Goal: Task Accomplishment & Management: Use online tool/utility

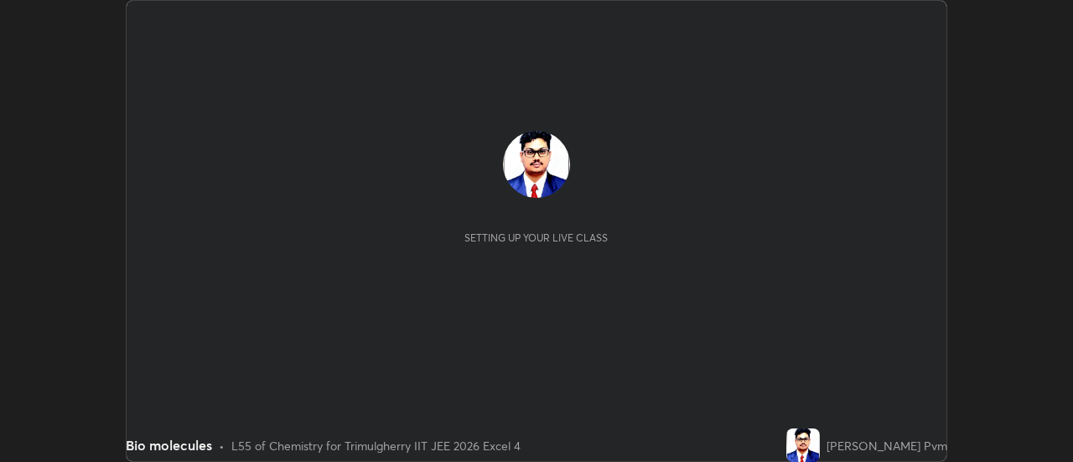
scroll to position [462, 1072]
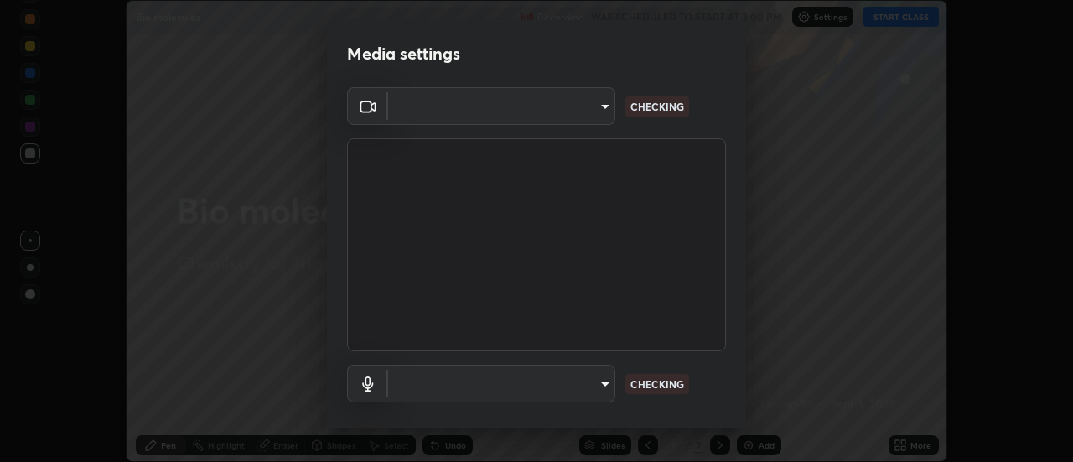
click at [896, 18] on div at bounding box center [536, 231] width 1073 height 462
type input "9255d0ea4f7f4a742749cebd111cbd092d00bb49662c79401ed7f424fd1dd9ca"
type input "communications"
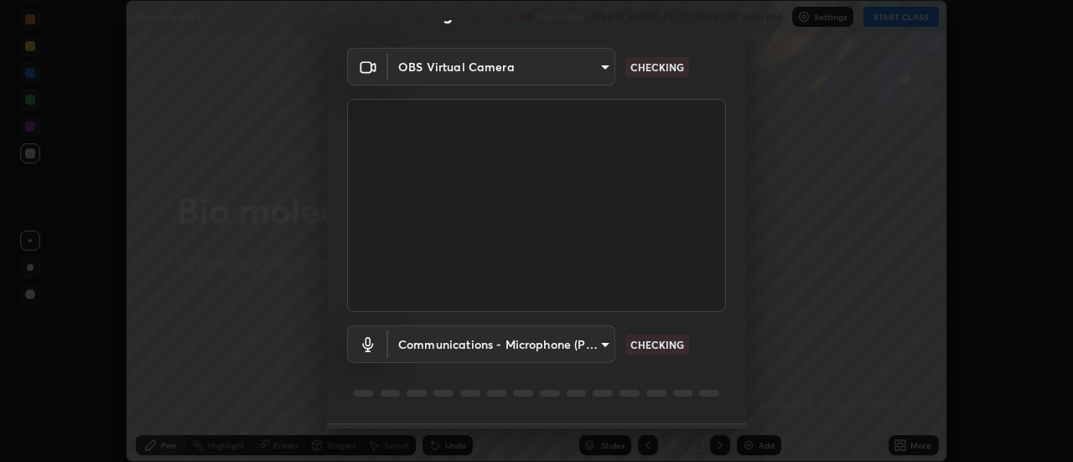
scroll to position [88, 0]
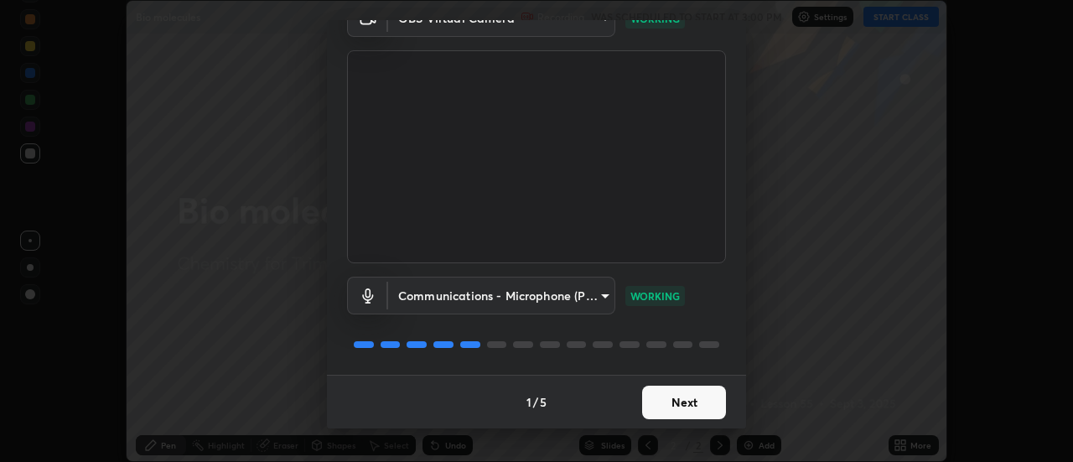
click at [692, 405] on button "Next" at bounding box center [684, 403] width 84 height 34
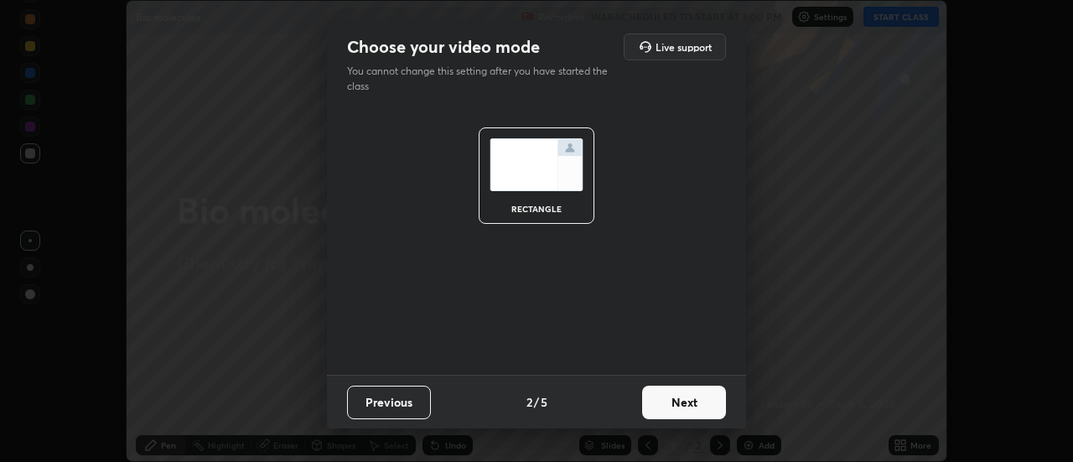
scroll to position [0, 0]
click at [693, 401] on button "Next" at bounding box center [684, 403] width 84 height 34
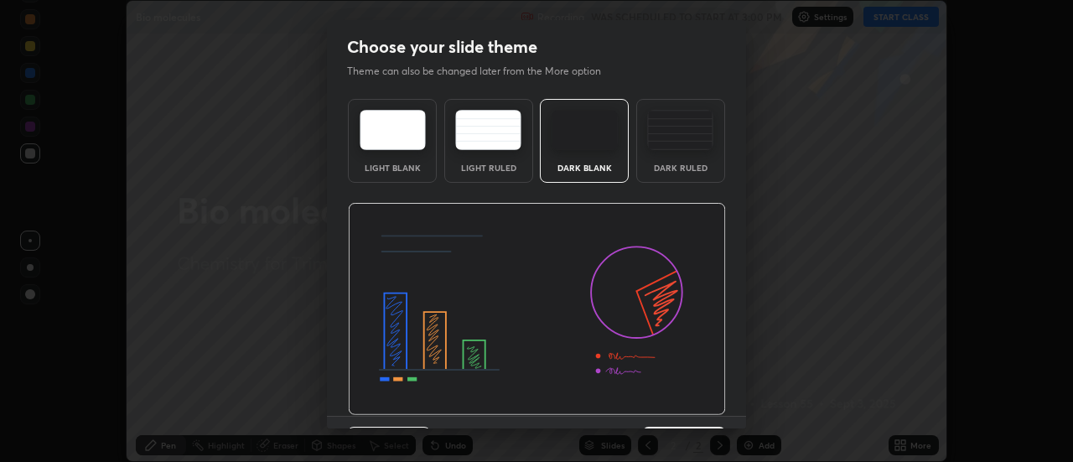
click at [693, 402] on img at bounding box center [537, 309] width 378 height 213
click at [693, 405] on img at bounding box center [537, 309] width 378 height 213
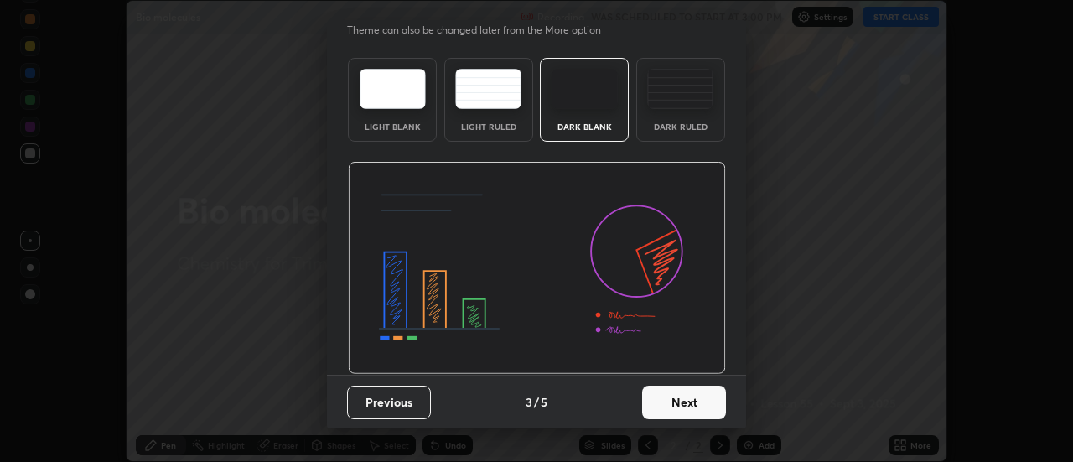
click at [682, 403] on button "Next" at bounding box center [684, 403] width 84 height 34
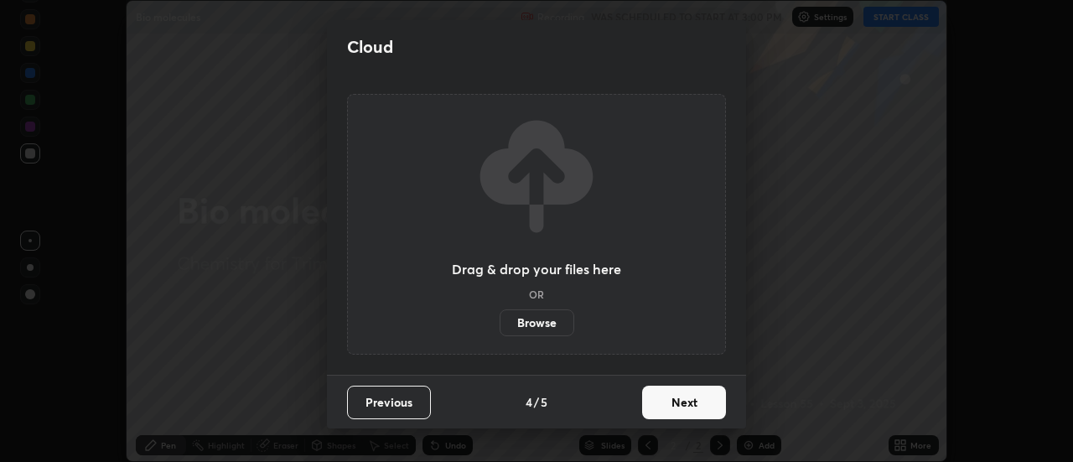
scroll to position [0, 0]
click at [682, 403] on button "Next" at bounding box center [684, 403] width 84 height 34
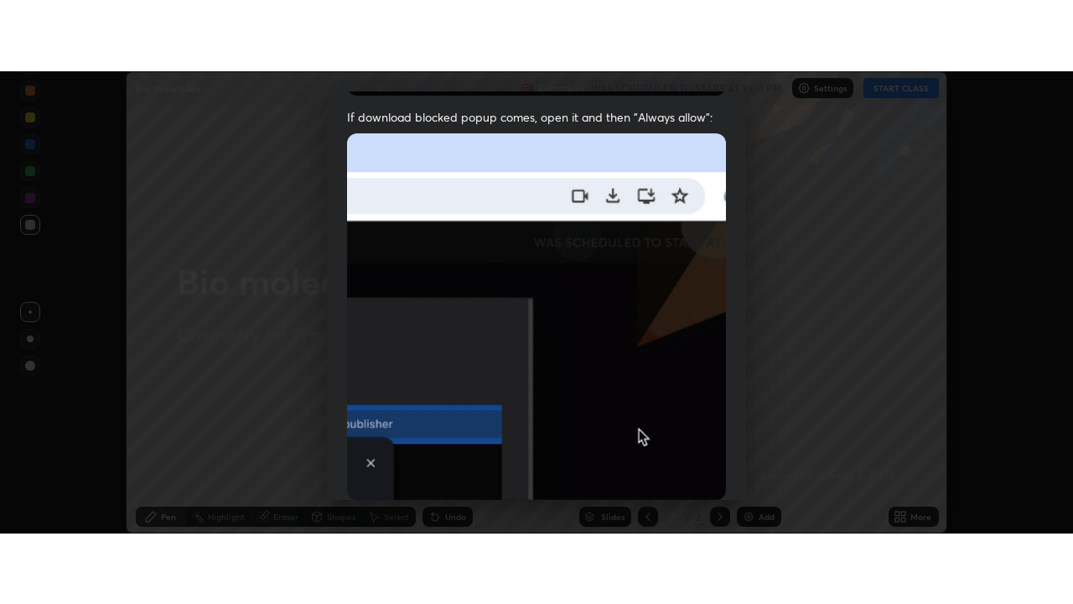
scroll to position [430, 0]
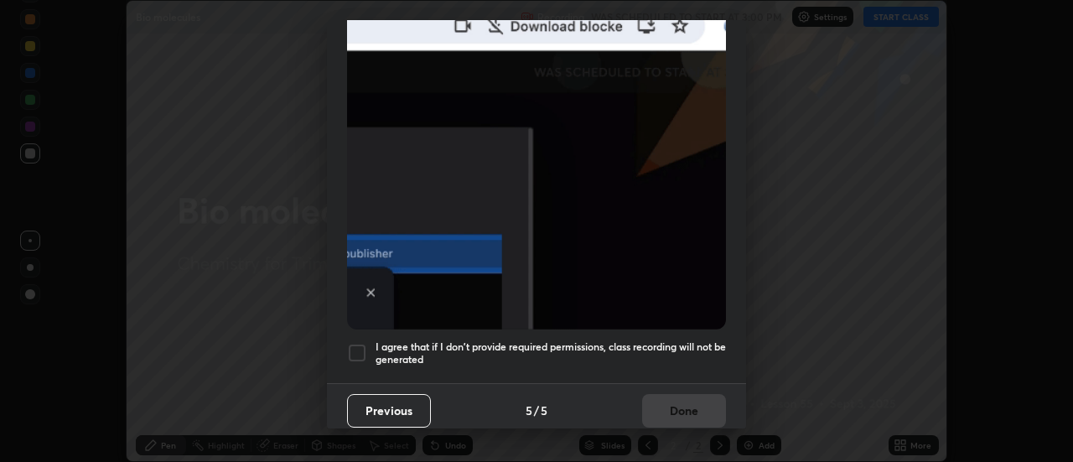
click at [355, 348] on div at bounding box center [357, 353] width 20 height 20
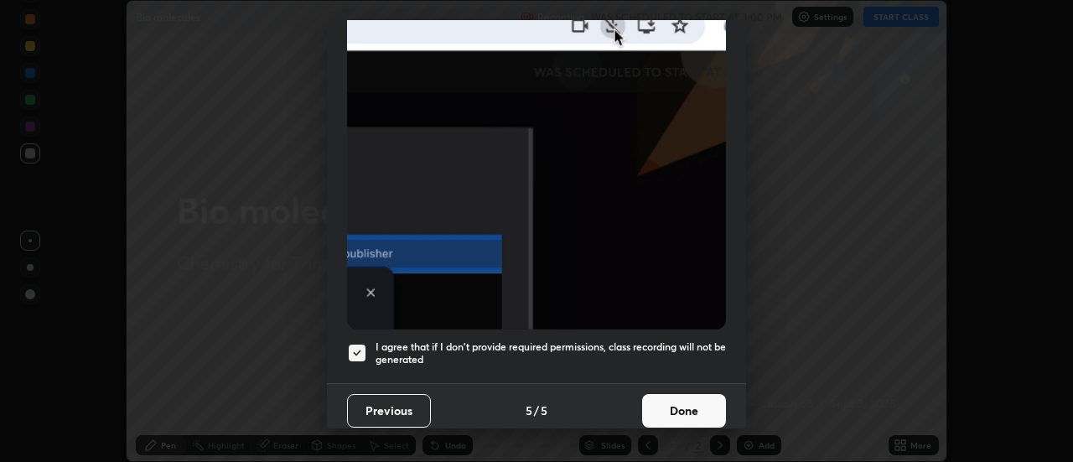
click at [676, 402] on button "Done" at bounding box center [684, 411] width 84 height 34
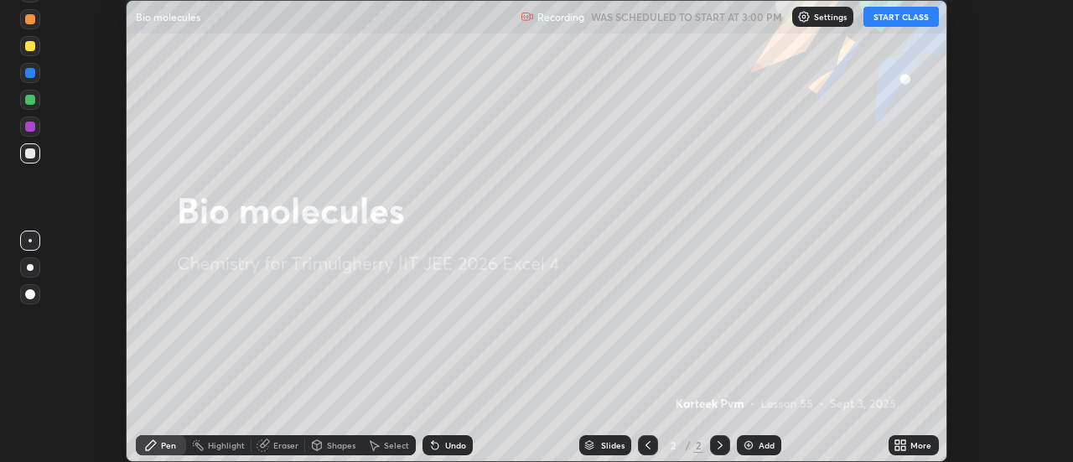
click at [907, 23] on button "START CLASS" at bounding box center [901, 17] width 75 height 20
click at [910, 445] on div "More" at bounding box center [914, 445] width 50 height 20
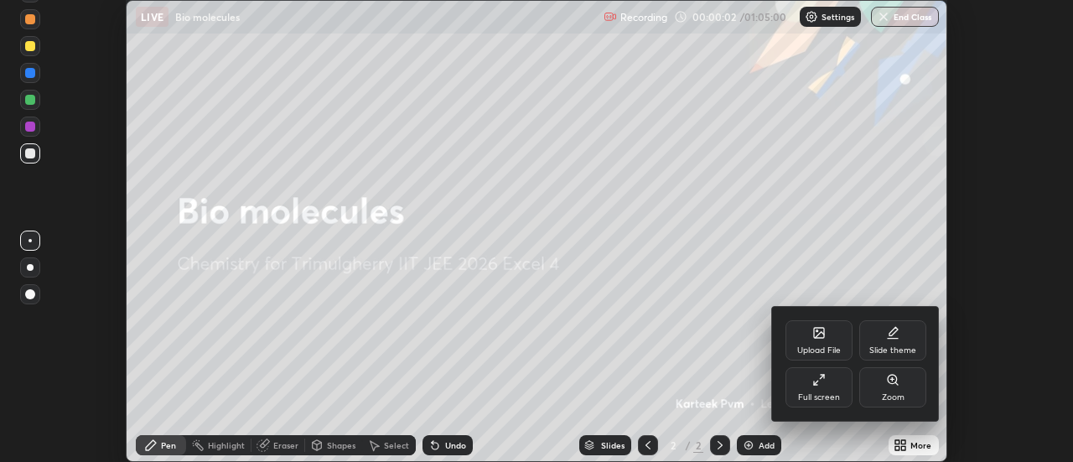
click at [815, 386] on div "Full screen" at bounding box center [819, 387] width 67 height 40
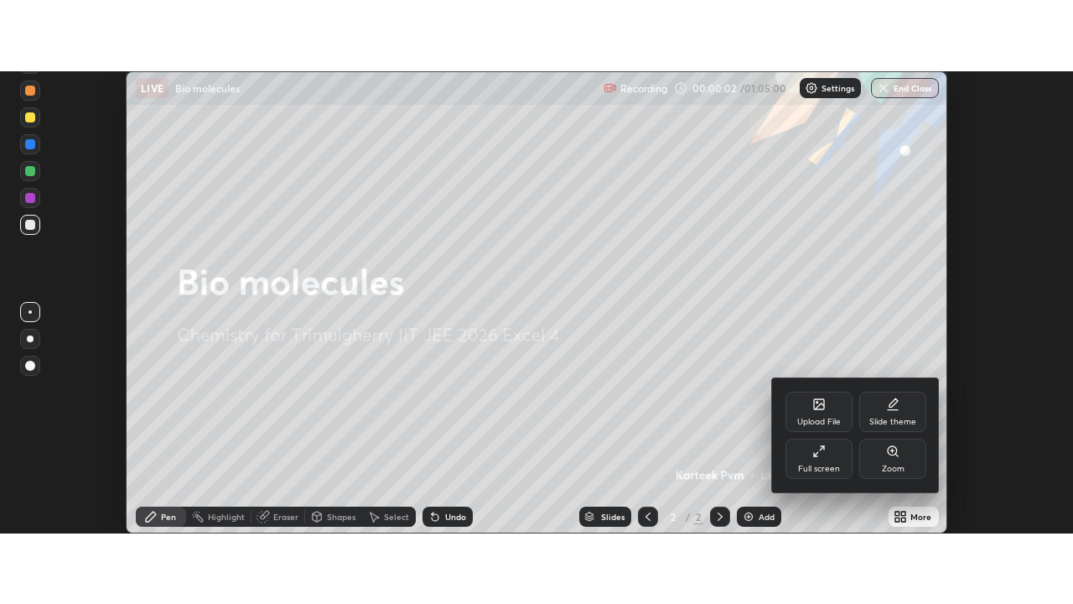
scroll to position [604, 1073]
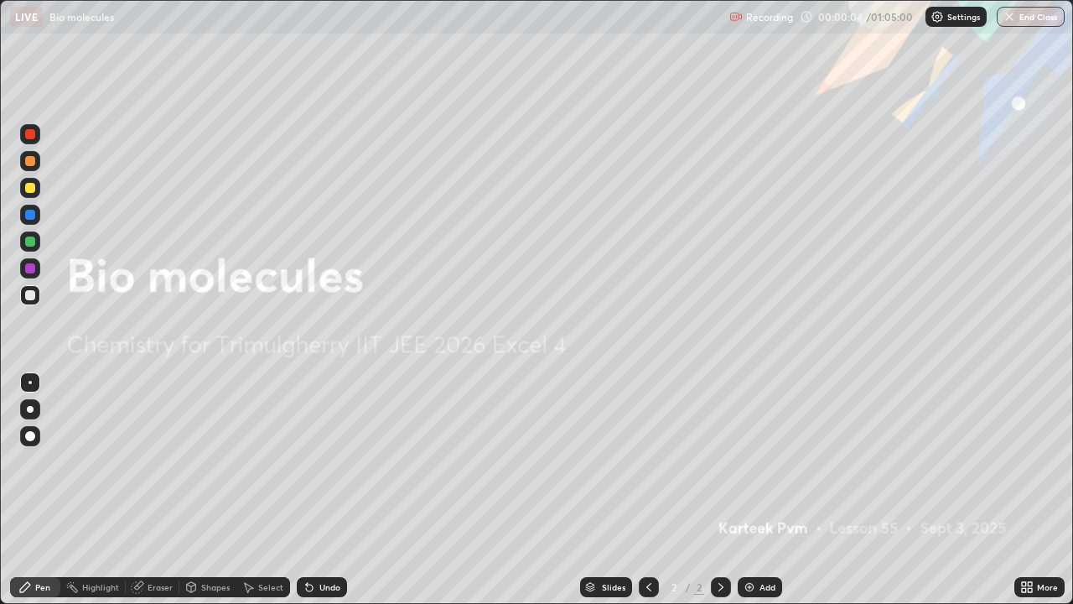
click at [760, 461] on div "Add" at bounding box center [768, 587] width 16 height 8
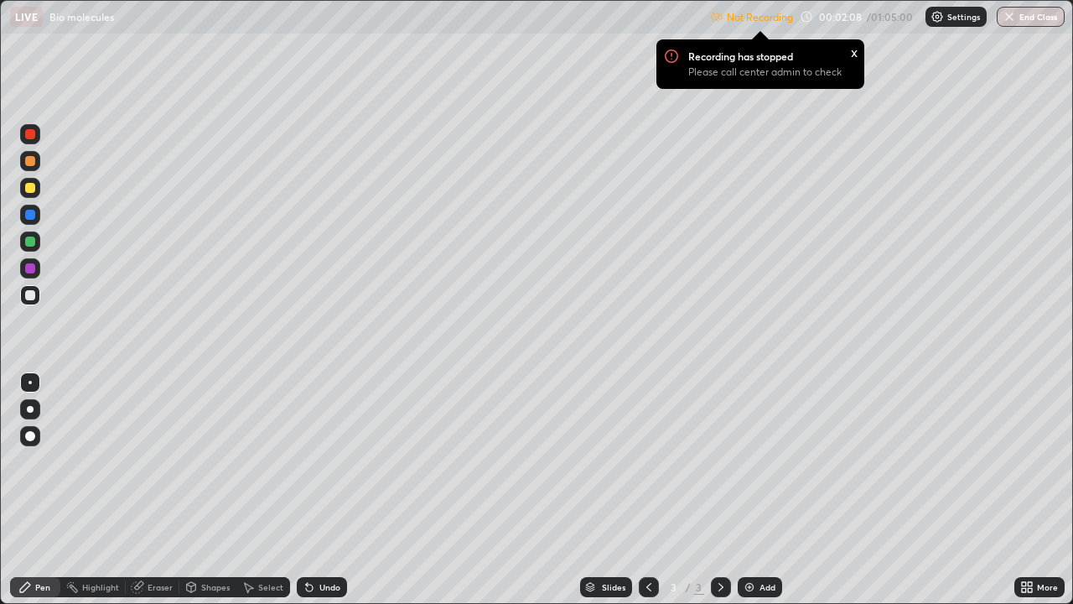
click at [843, 24] on div "Not Recording Recording has stopped Please call center admin to check x 00:02:0…" at bounding box center [887, 17] width 355 height 33
click at [776, 18] on p "Not Recording" at bounding box center [760, 17] width 66 height 13
click at [825, 18] on div "Not Recording Recording has stopped Please call center admin to check x 00:02:1…" at bounding box center [887, 17] width 355 height 33
click at [943, 20] on div "Settings" at bounding box center [956, 17] width 61 height 20
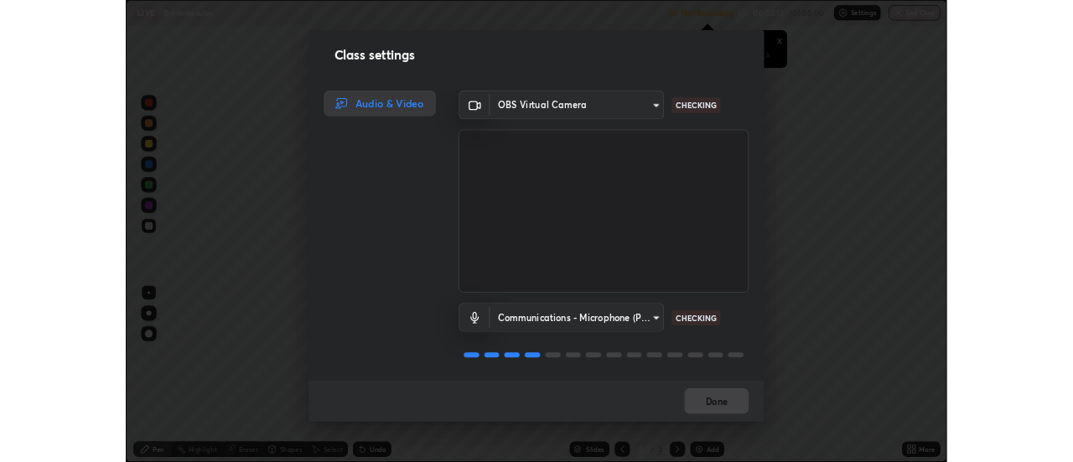
scroll to position [2, 0]
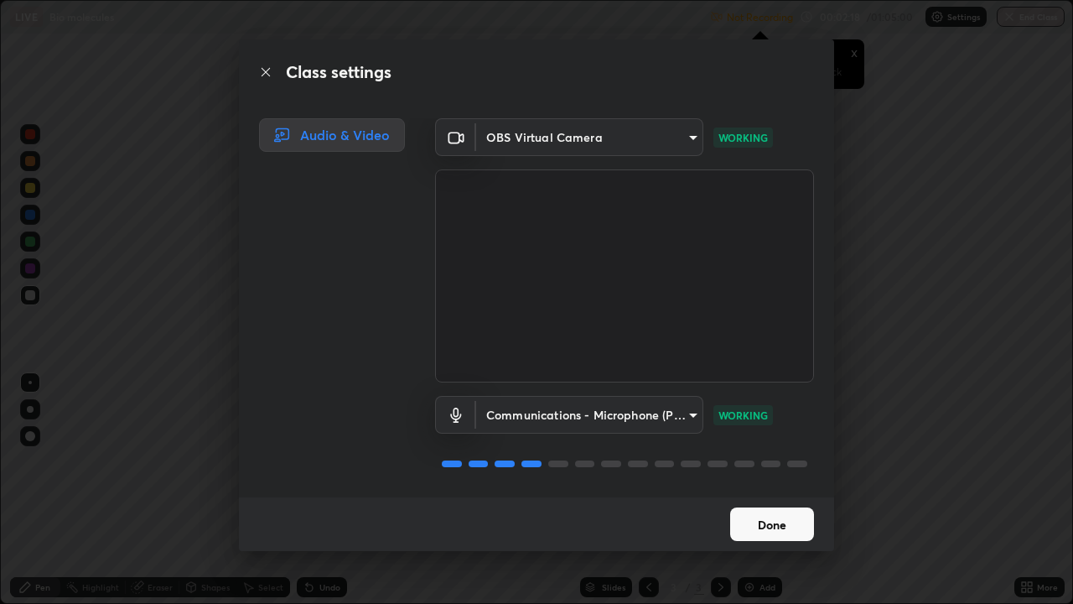
click at [746, 461] on button "Done" at bounding box center [772, 524] width 84 height 34
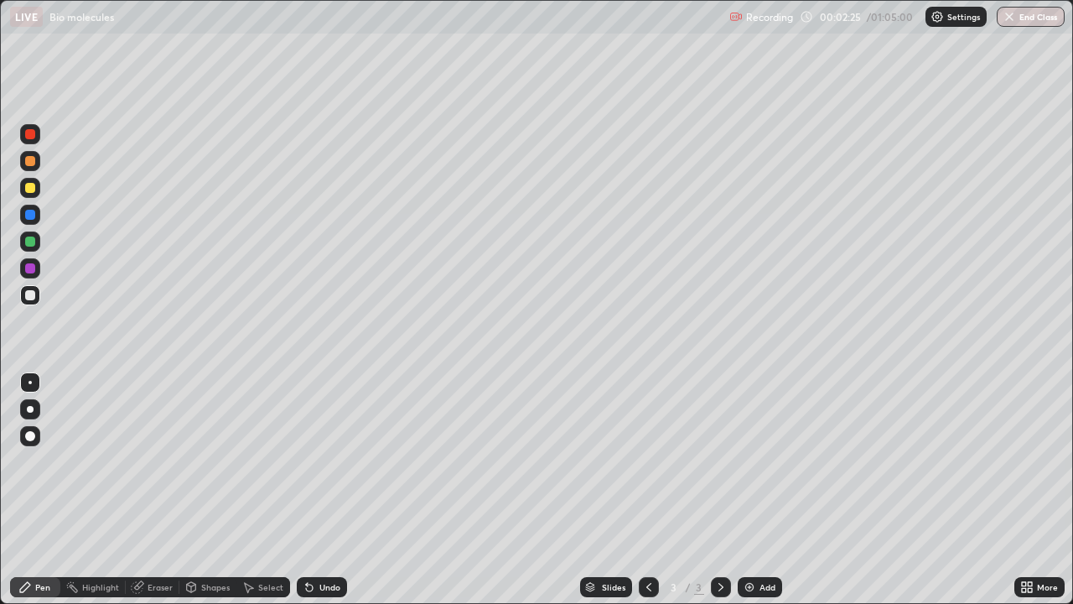
click at [29, 189] on div at bounding box center [30, 188] width 10 height 10
click at [86, 461] on div "Highlight" at bounding box center [100, 587] width 37 height 8
click at [159, 461] on div "Eraser" at bounding box center [160, 587] width 25 height 8
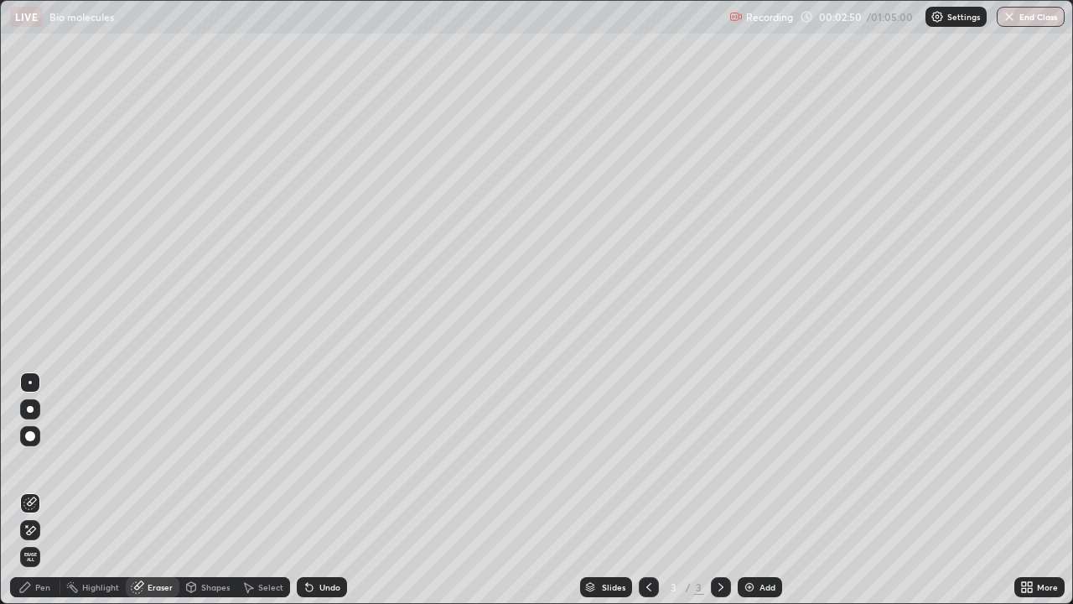
click at [34, 461] on icon at bounding box center [29, 530] width 13 height 14
click at [32, 461] on div "Pen" at bounding box center [35, 587] width 50 height 20
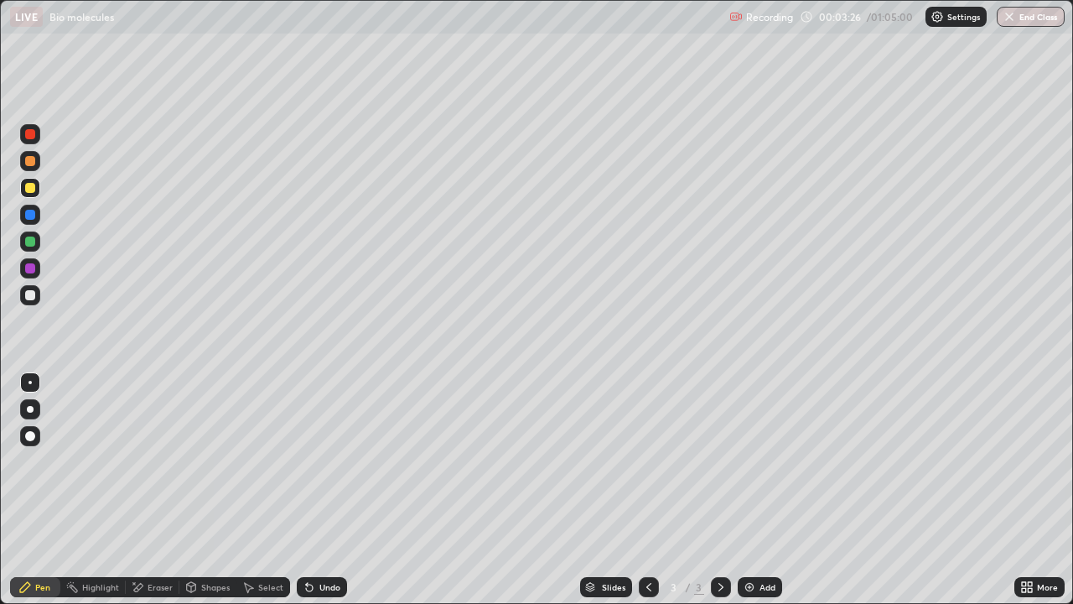
click at [137, 461] on icon at bounding box center [138, 587] width 9 height 8
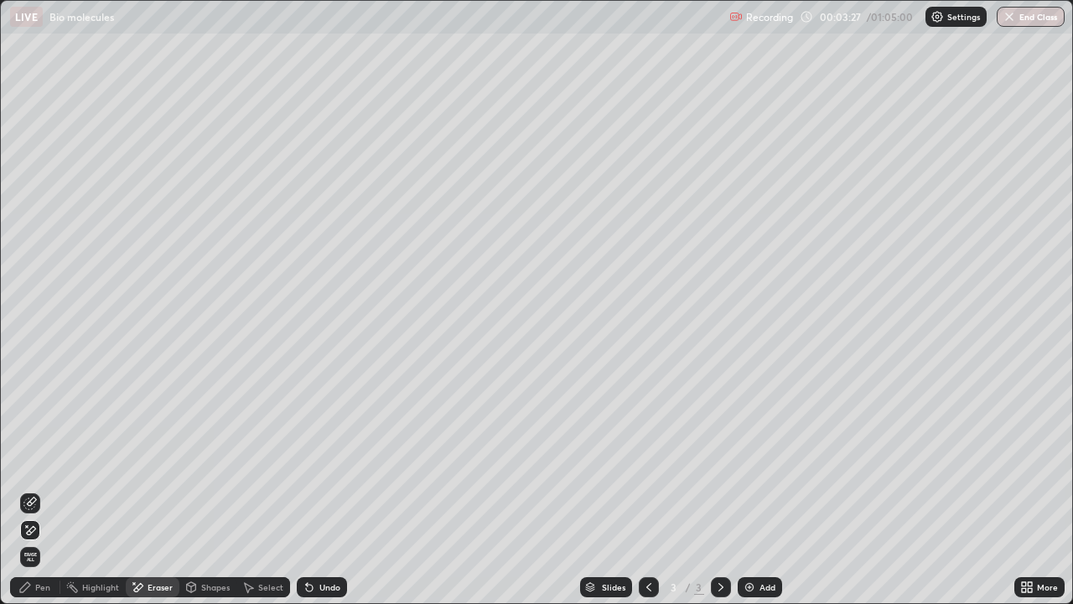
click at [27, 461] on icon at bounding box center [27, 526] width 2 height 2
click at [36, 461] on div "Pen" at bounding box center [42, 587] width 15 height 8
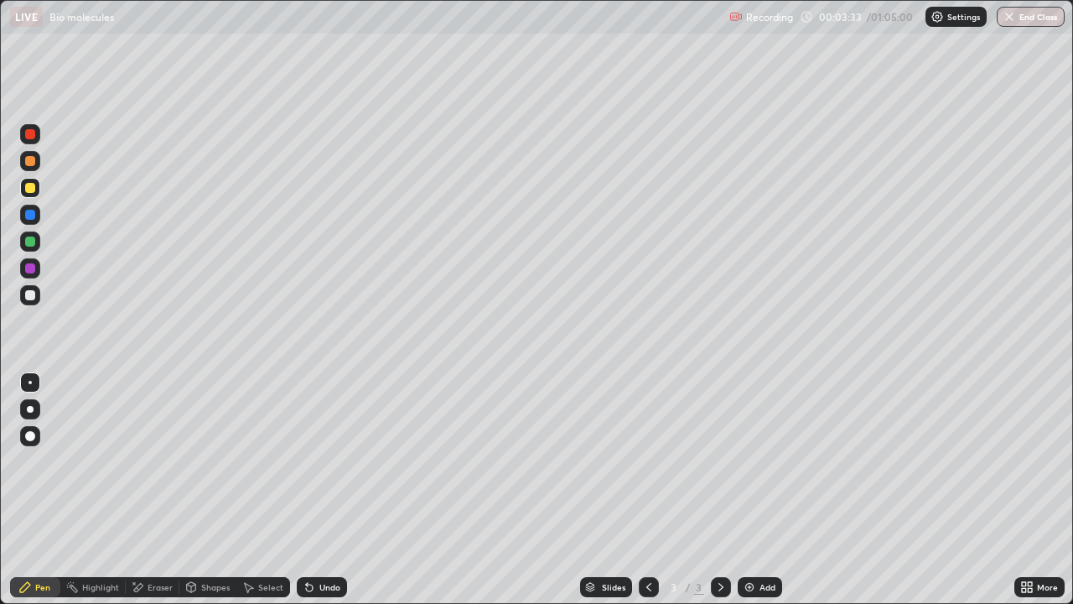
click at [30, 295] on div at bounding box center [30, 295] width 10 height 10
click at [324, 461] on div "Undo" at bounding box center [329, 587] width 21 height 8
click at [29, 185] on div at bounding box center [30, 188] width 10 height 10
click at [34, 297] on div at bounding box center [30, 295] width 10 height 10
click at [339, 461] on div "Undo" at bounding box center [322, 587] width 50 height 20
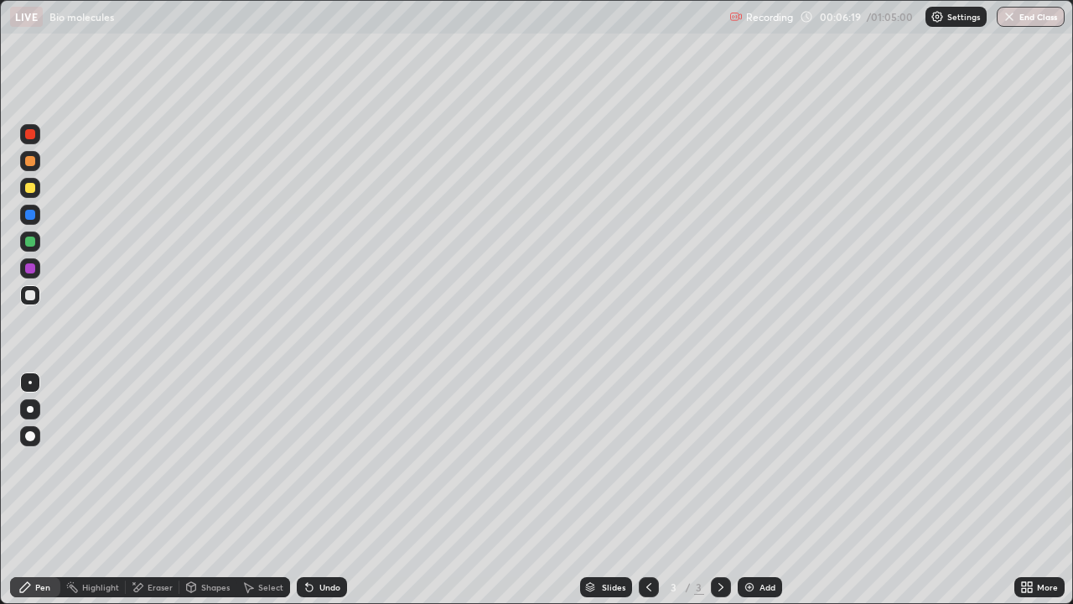
click at [29, 195] on div at bounding box center [30, 188] width 20 height 20
click at [38, 293] on div at bounding box center [30, 295] width 20 height 20
click at [858, 461] on div "Slides 3 / 3 Add" at bounding box center [680, 587] width 667 height 34
click at [773, 461] on div "Add" at bounding box center [768, 587] width 16 height 8
click at [39, 194] on div at bounding box center [30, 188] width 20 height 20
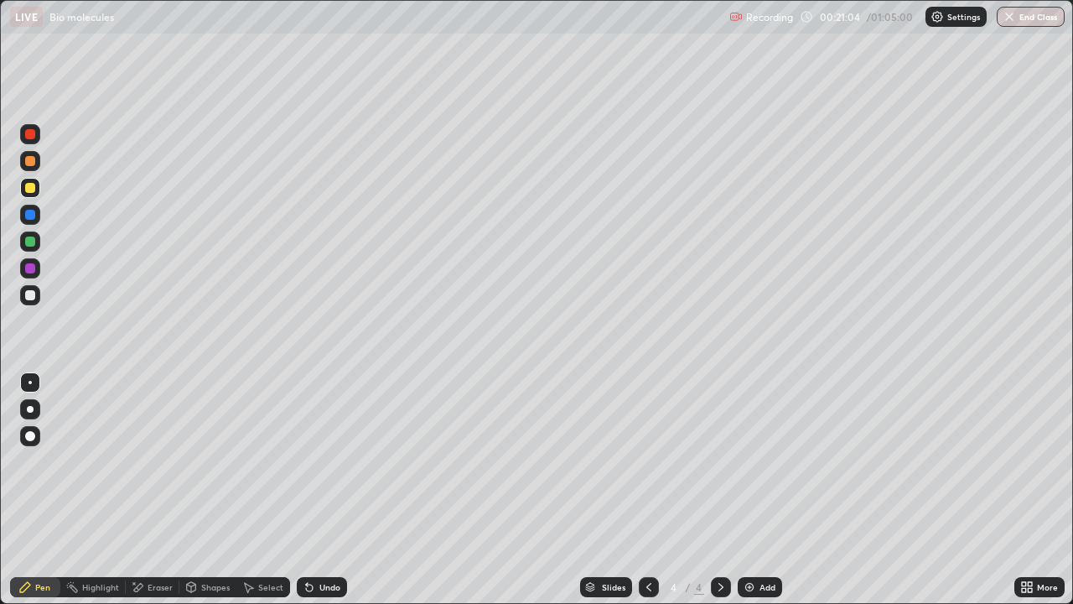
click at [329, 461] on div "Undo" at bounding box center [329, 587] width 21 height 8
click at [332, 461] on div "Undo" at bounding box center [329, 587] width 21 height 8
click at [325, 461] on div "Undo" at bounding box center [329, 587] width 21 height 8
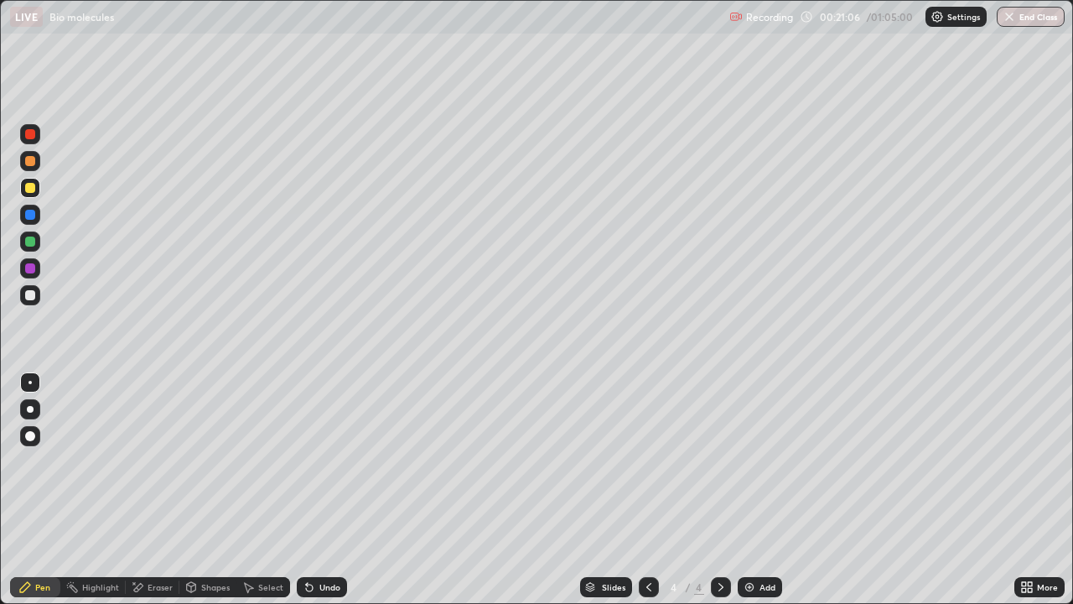
click at [325, 461] on div "Undo" at bounding box center [329, 587] width 21 height 8
click at [335, 461] on div "Undo" at bounding box center [329, 587] width 21 height 8
click at [330, 461] on div "Undo" at bounding box center [329, 587] width 21 height 8
click at [335, 461] on div "Undo" at bounding box center [329, 587] width 21 height 8
click at [328, 461] on div "Undo" at bounding box center [329, 587] width 21 height 8
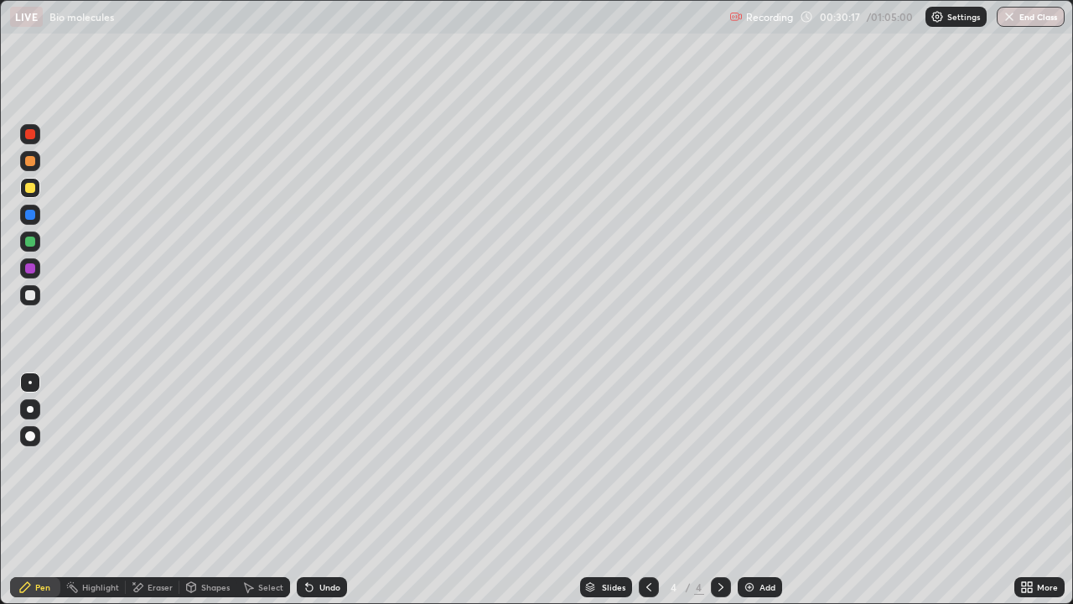
click at [771, 461] on div "Add" at bounding box center [768, 587] width 16 height 8
click at [1005, 23] on button "End Class" at bounding box center [1031, 17] width 68 height 20
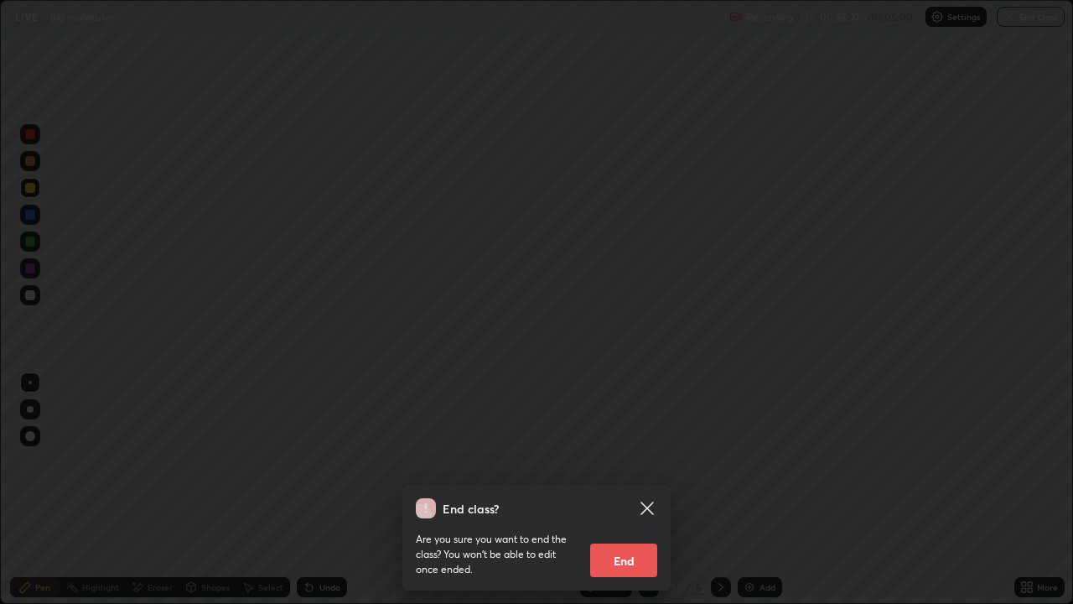
click at [611, 461] on button "End" at bounding box center [623, 560] width 67 height 34
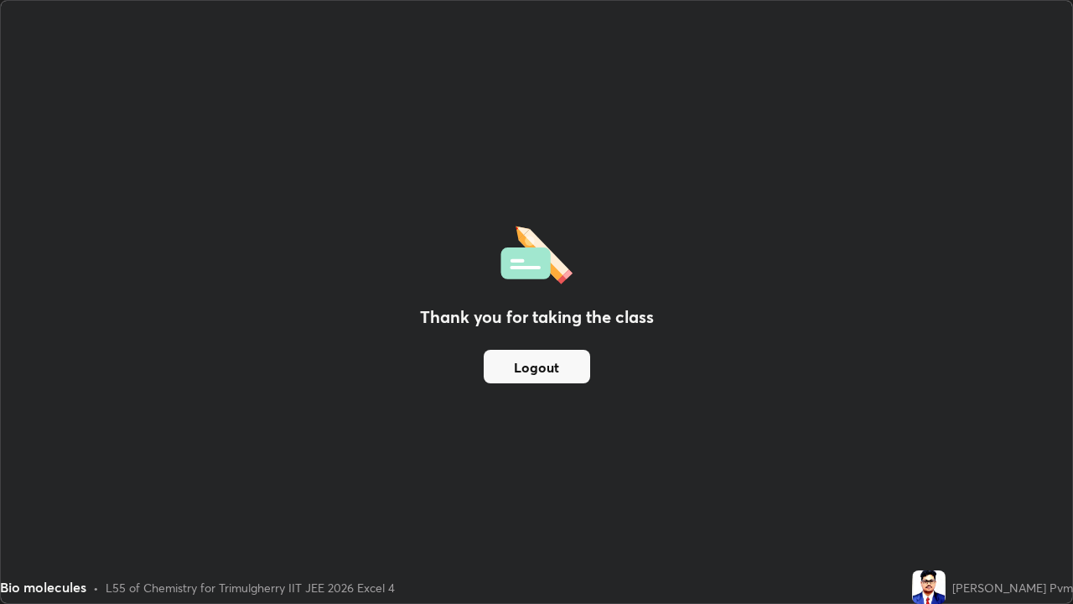
click at [532, 367] on button "Logout" at bounding box center [537, 367] width 106 height 34
click at [553, 361] on button "Logout" at bounding box center [537, 367] width 106 height 34
click at [557, 364] on button "Logout" at bounding box center [537, 367] width 106 height 34
click at [550, 461] on div "Thank you for taking the class Logout" at bounding box center [536, 302] width 1071 height 602
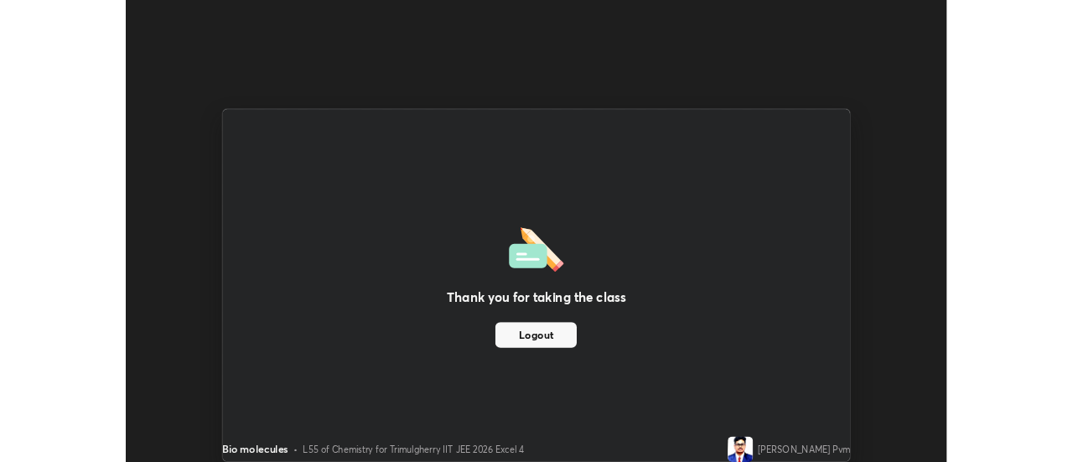
scroll to position [83377, 82766]
